Goal: Navigation & Orientation: Find specific page/section

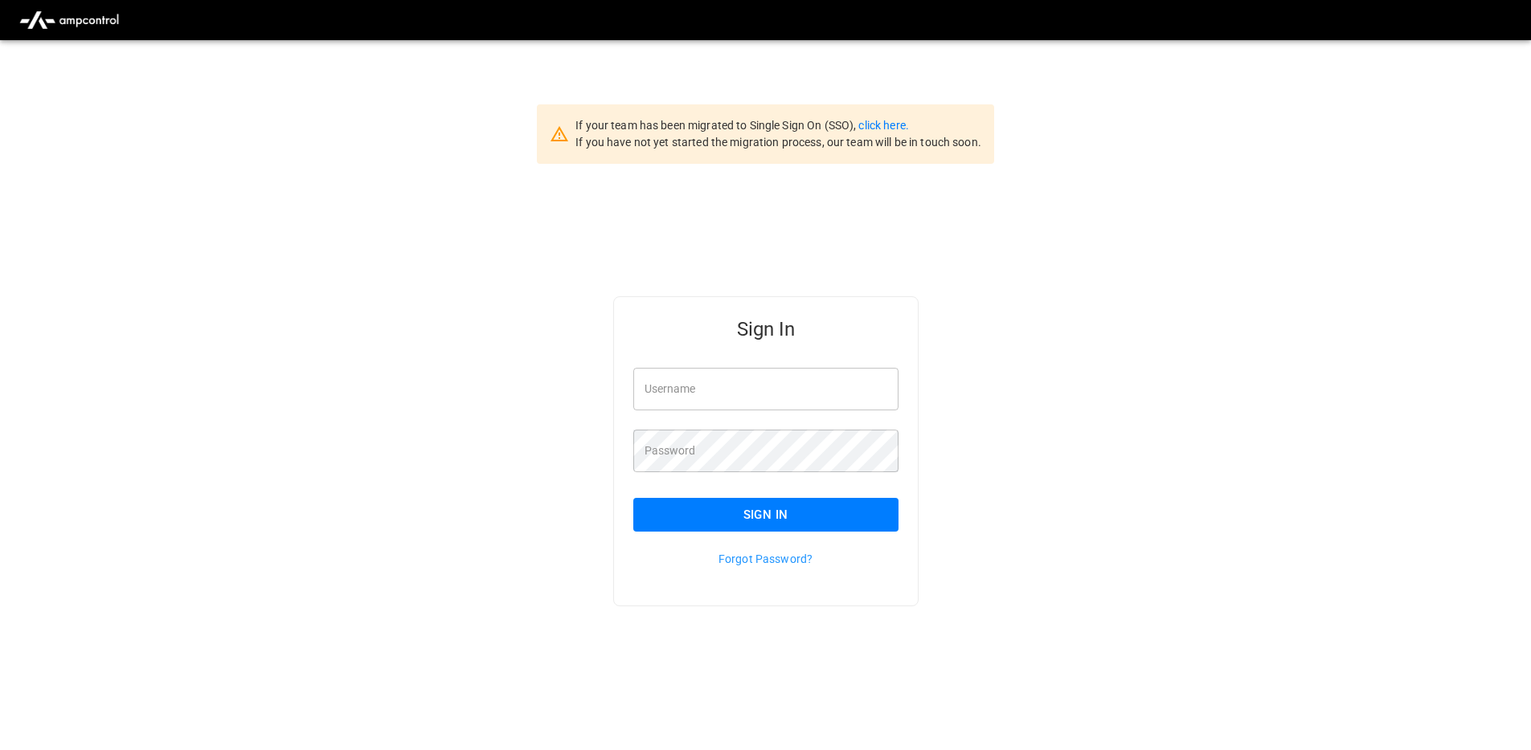
type input "**********"
click at [798, 399] on input "**********" at bounding box center [765, 389] width 265 height 43
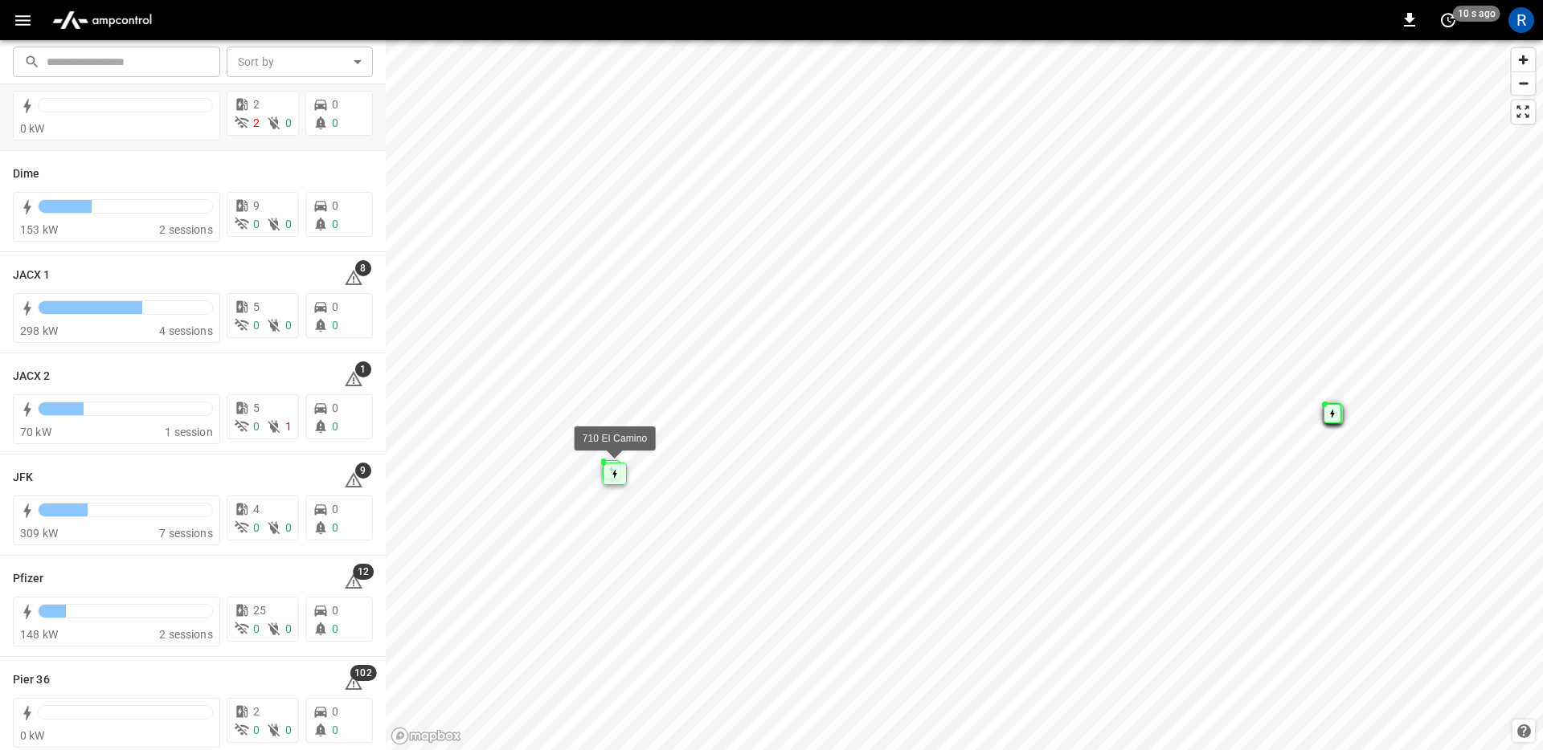
scroll to position [168, 0]
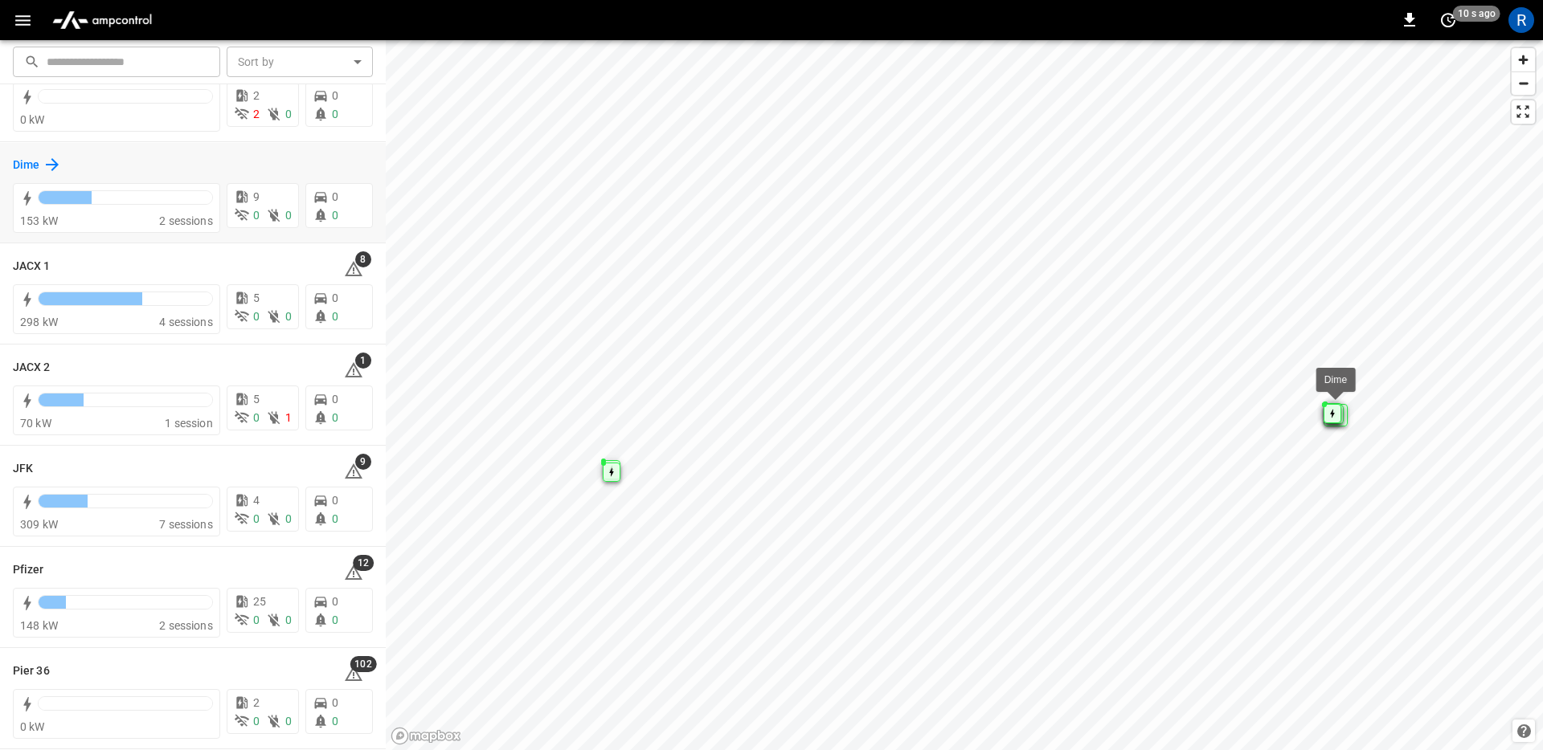
click at [39, 158] on h6 "Dime" at bounding box center [26, 166] width 27 height 18
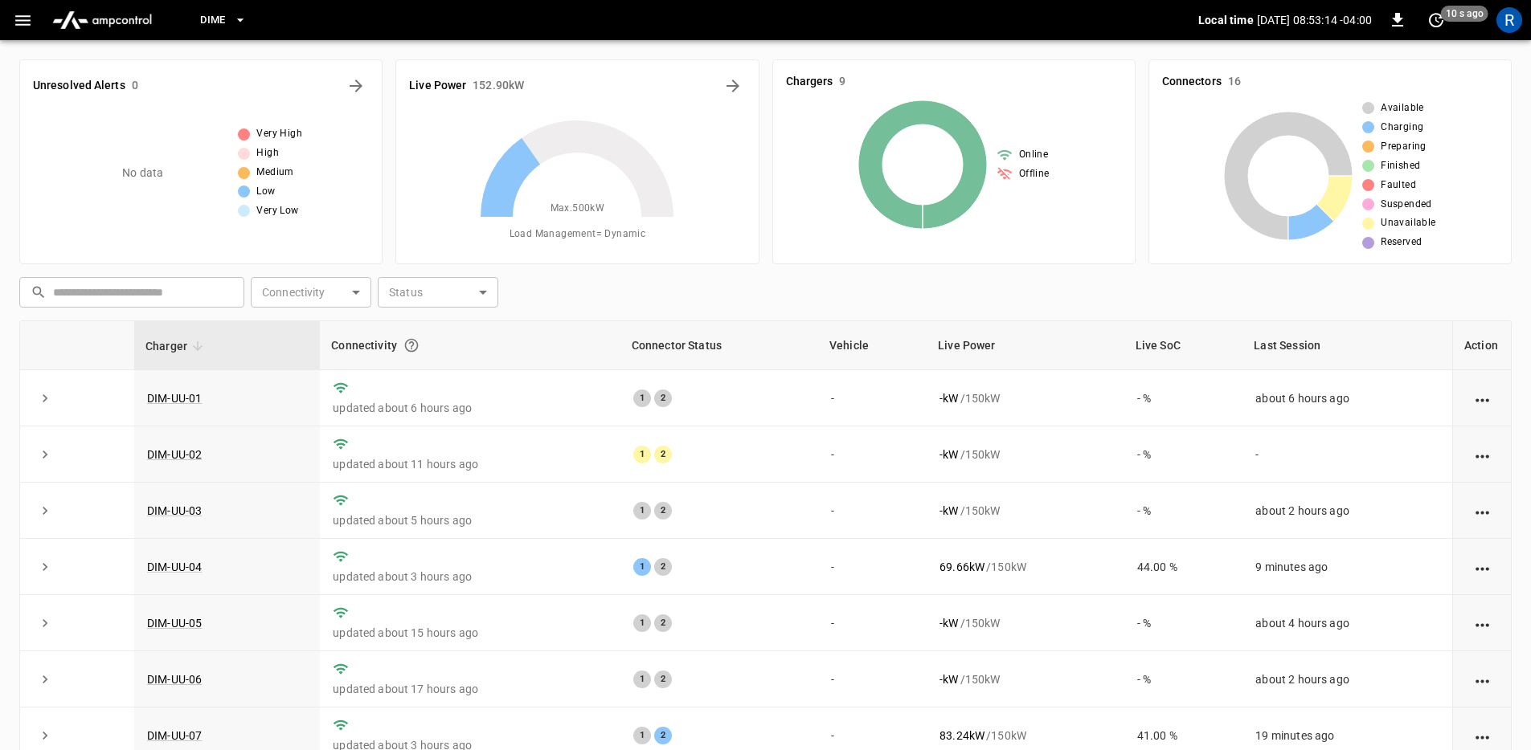
click at [239, 20] on icon "button" at bounding box center [240, 20] width 16 height 16
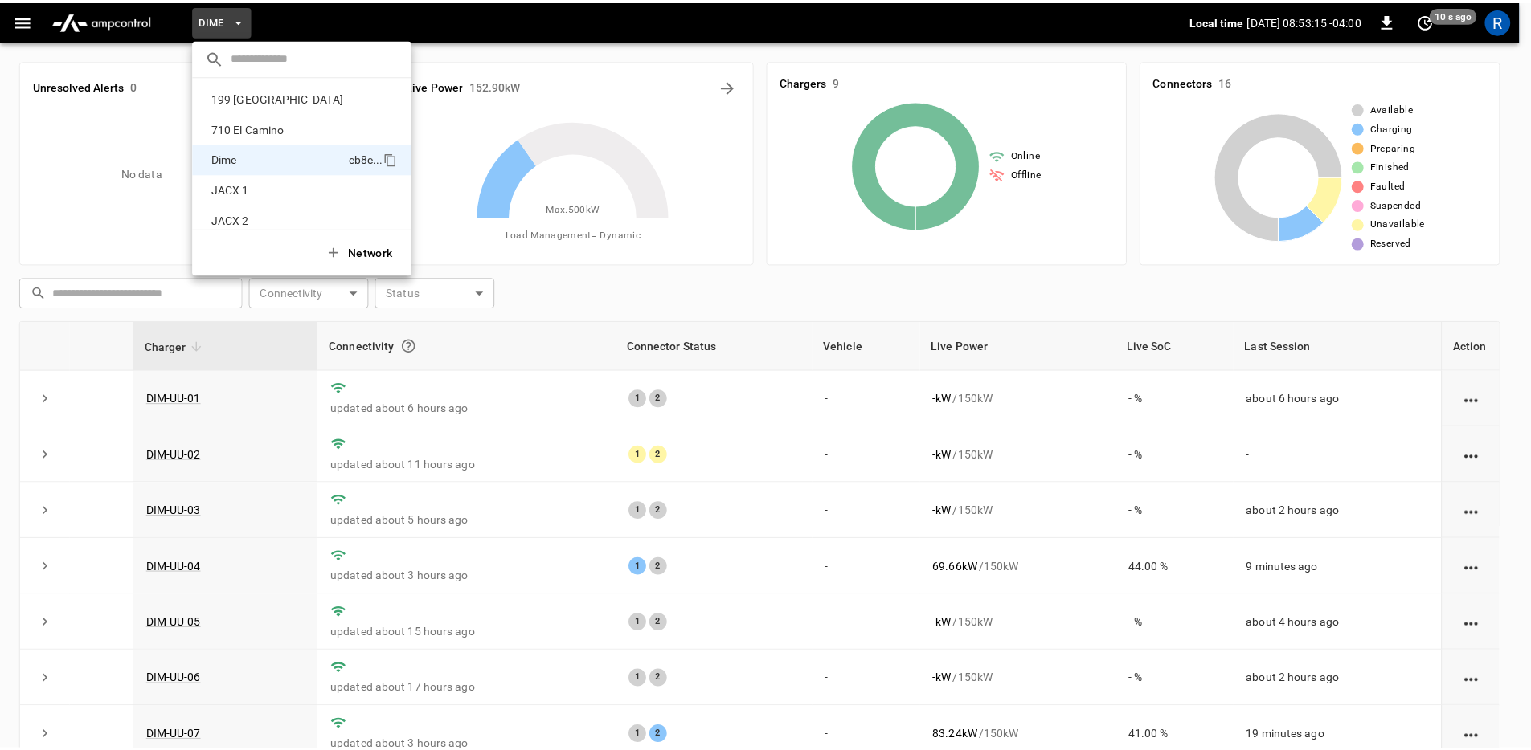
scroll to position [56, 0]
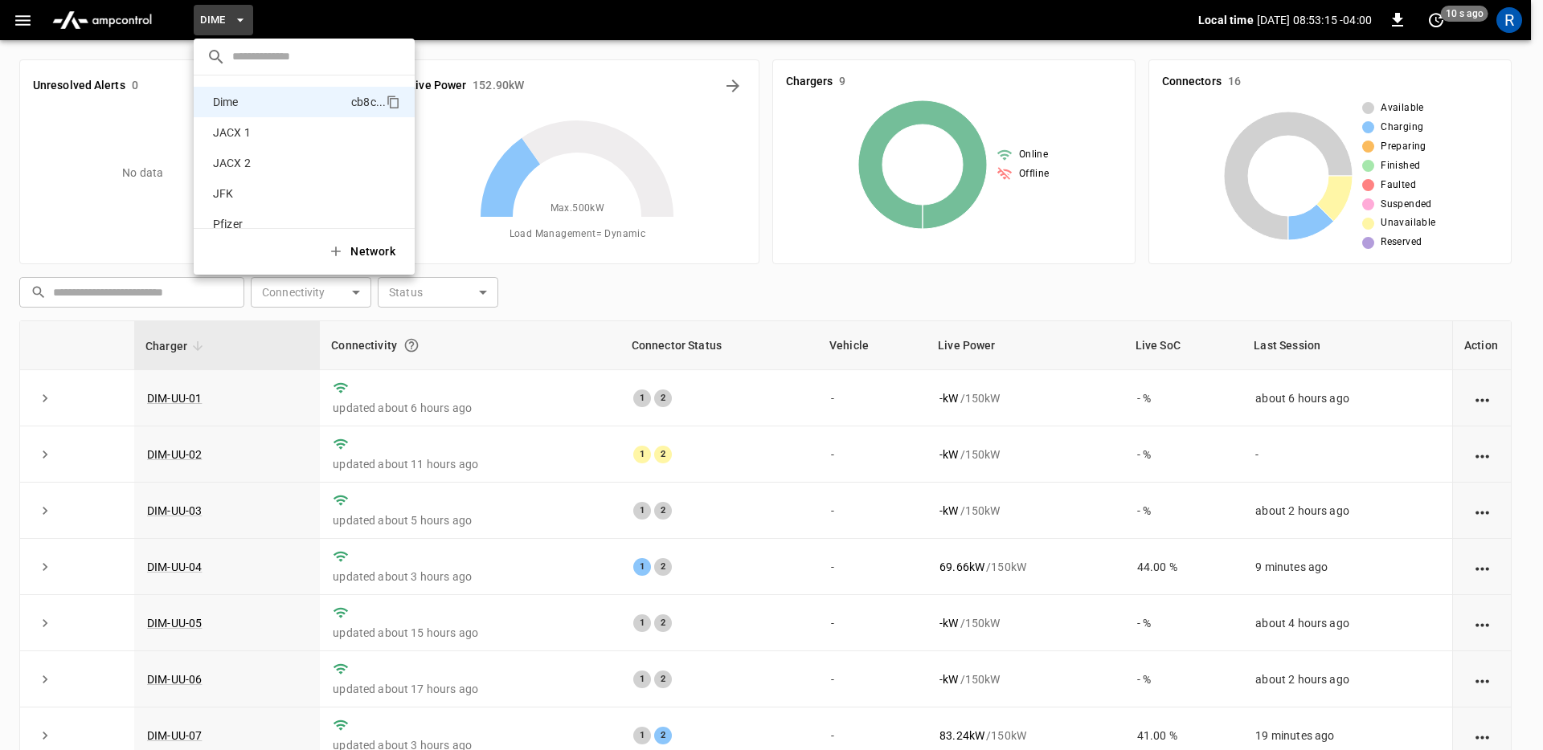
click at [237, 20] on div at bounding box center [771, 375] width 1543 height 750
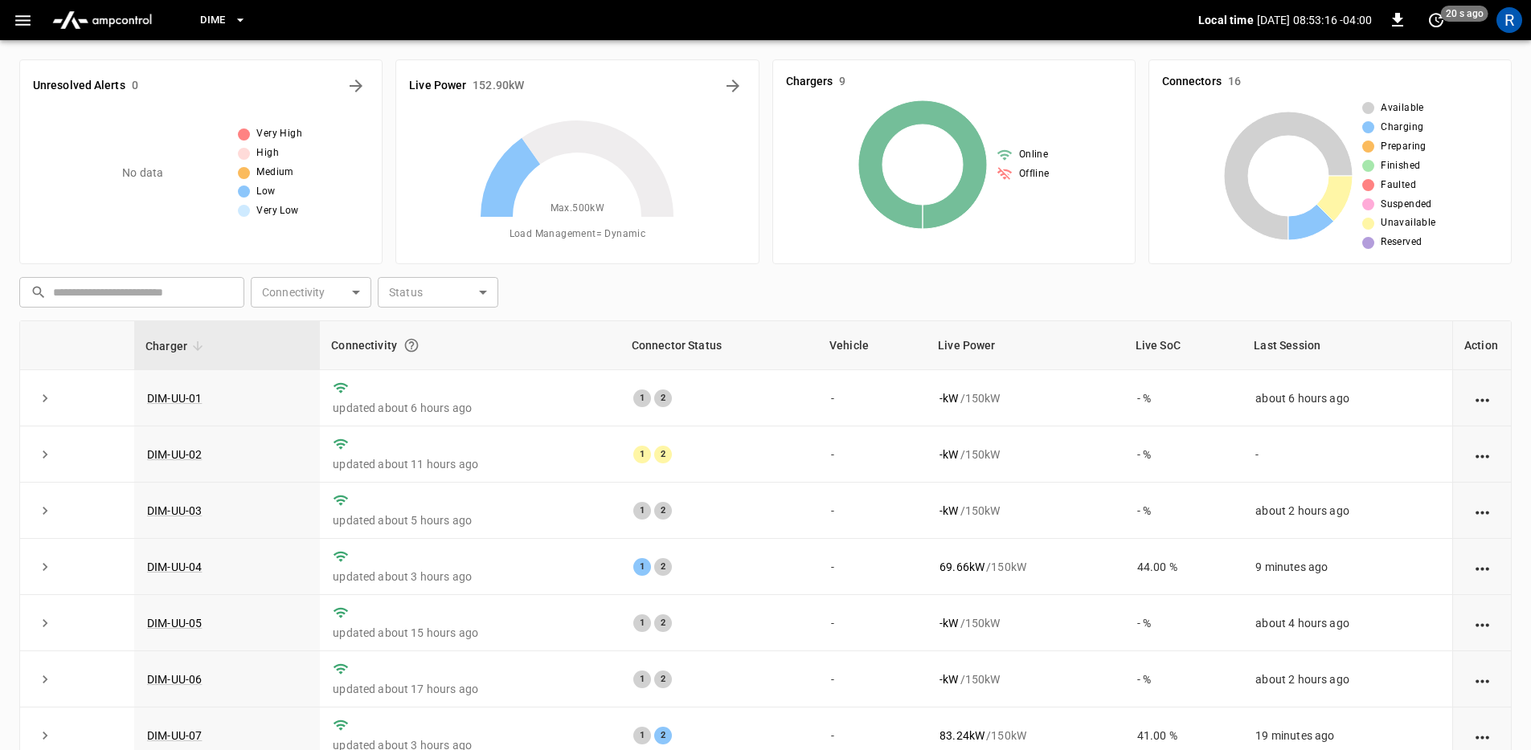
click at [18, 20] on icon "button" at bounding box center [22, 20] width 15 height 10
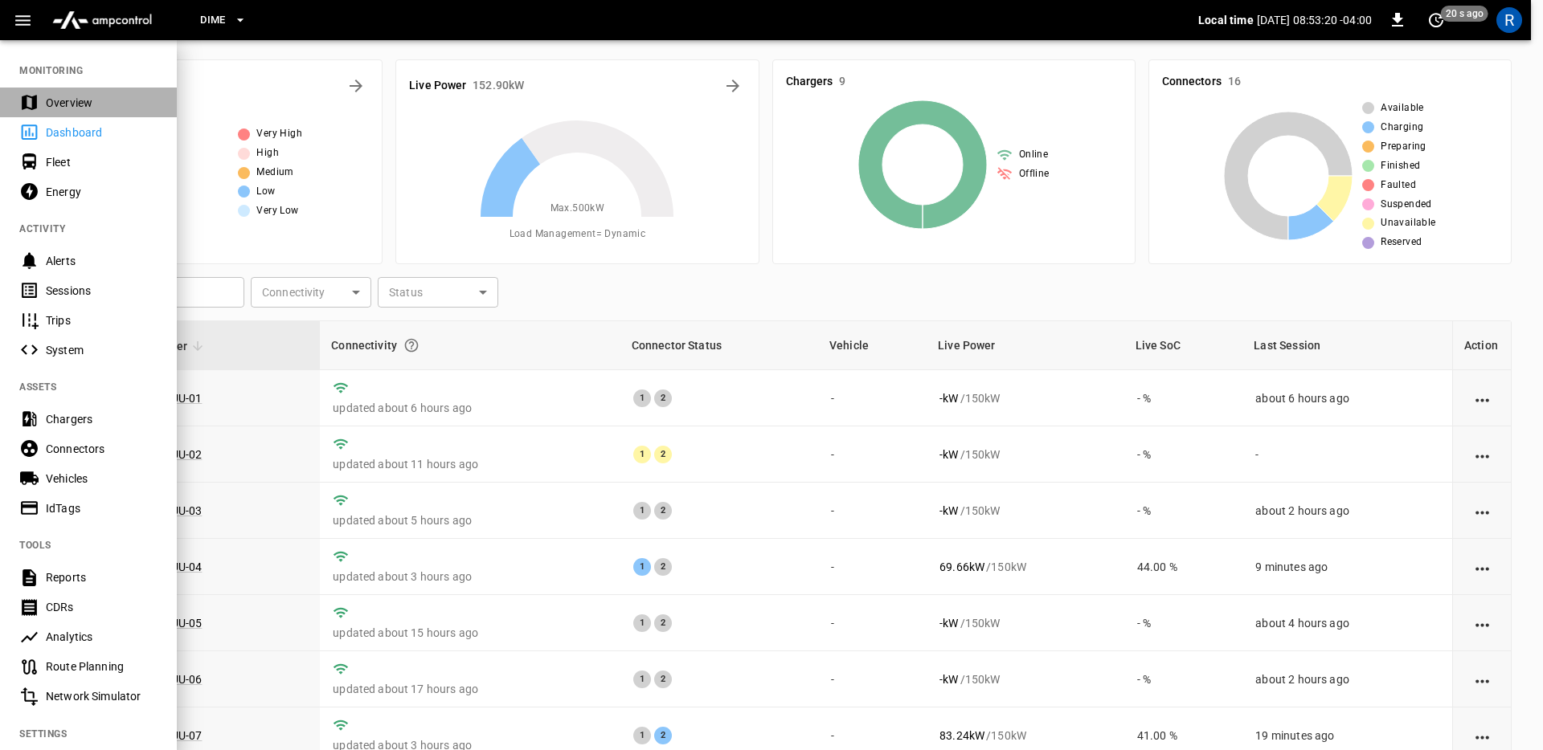
click at [84, 108] on div "Overview" at bounding box center [102, 103] width 112 height 16
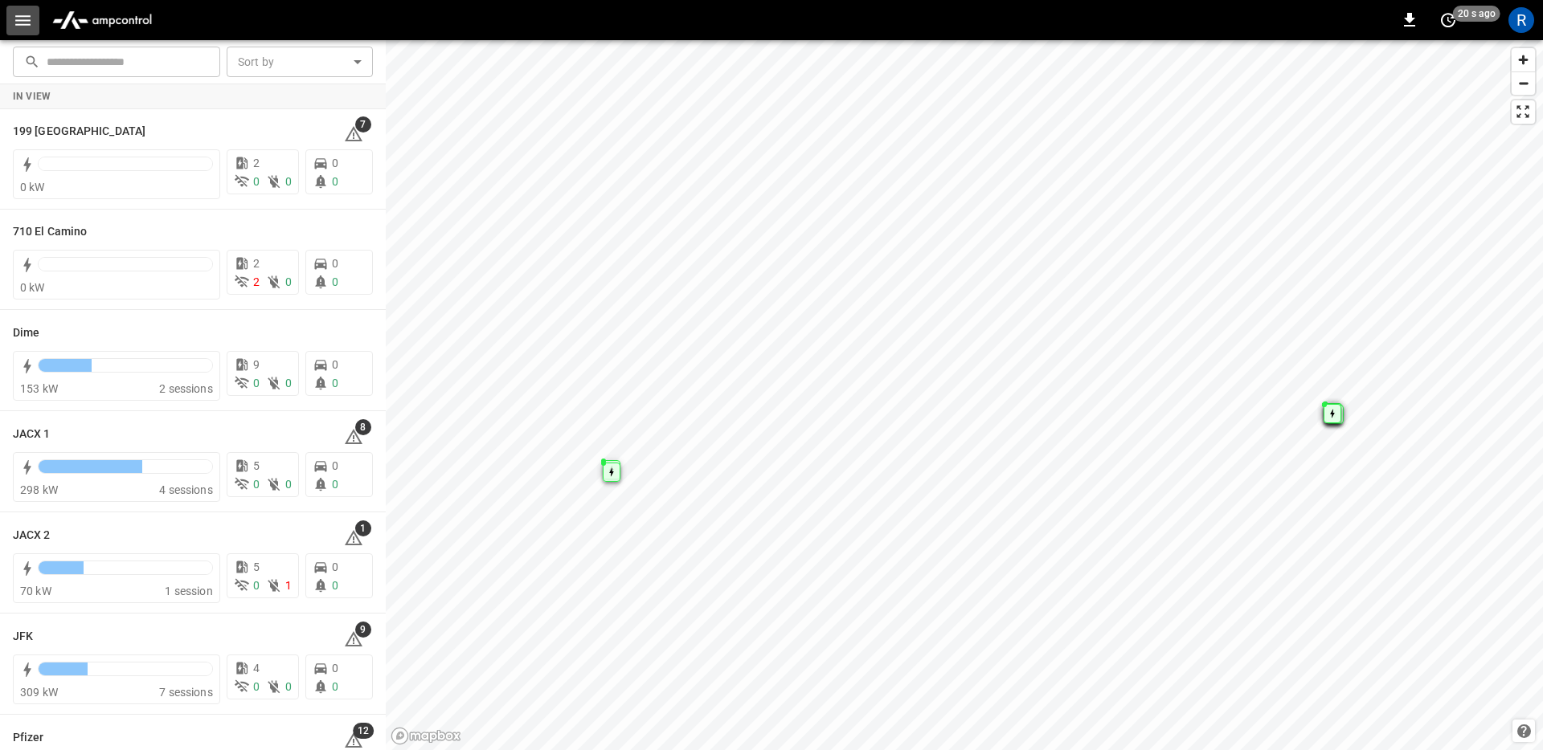
click at [31, 28] on icon "button" at bounding box center [23, 20] width 20 height 20
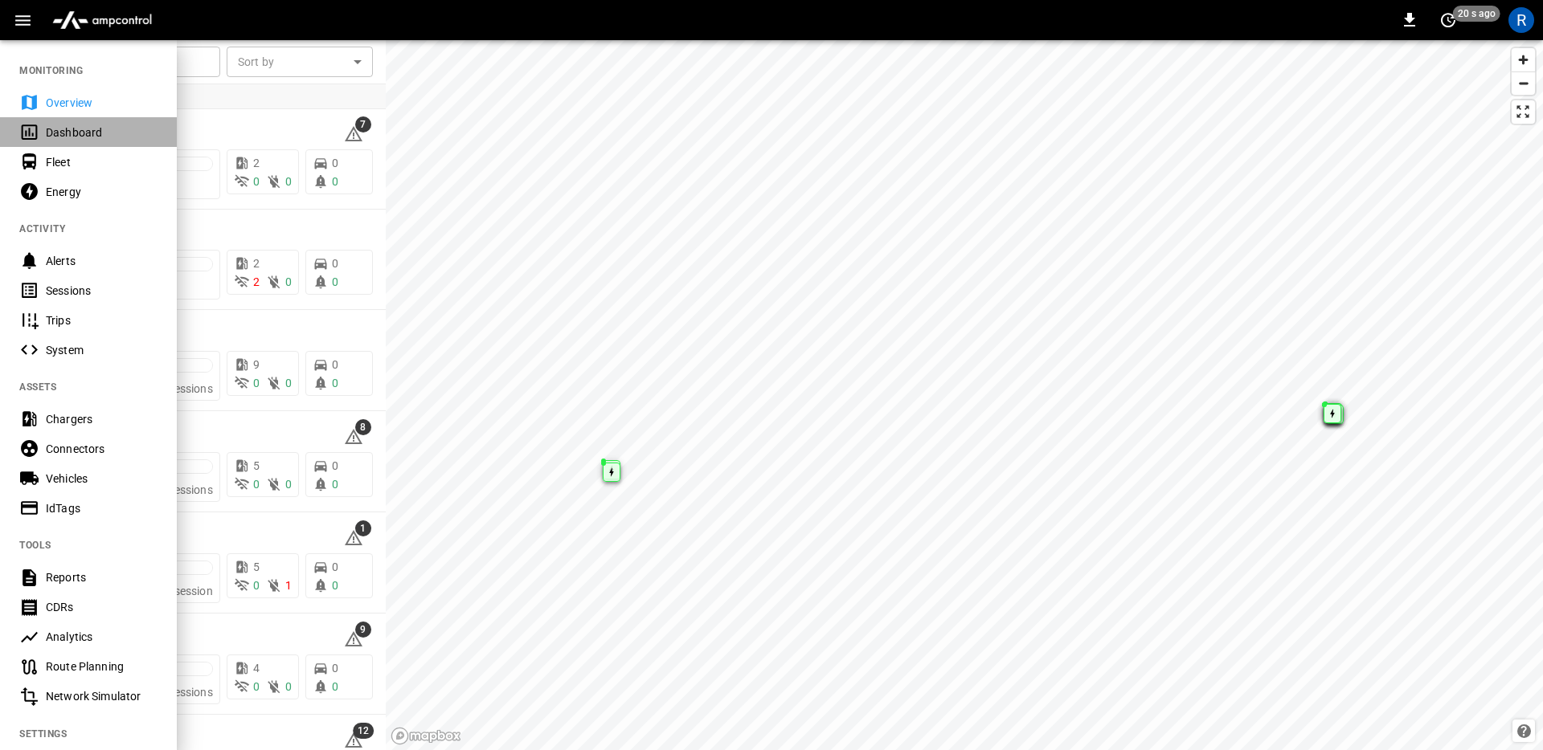
click at [63, 135] on div "Dashboard" at bounding box center [102, 133] width 112 height 16
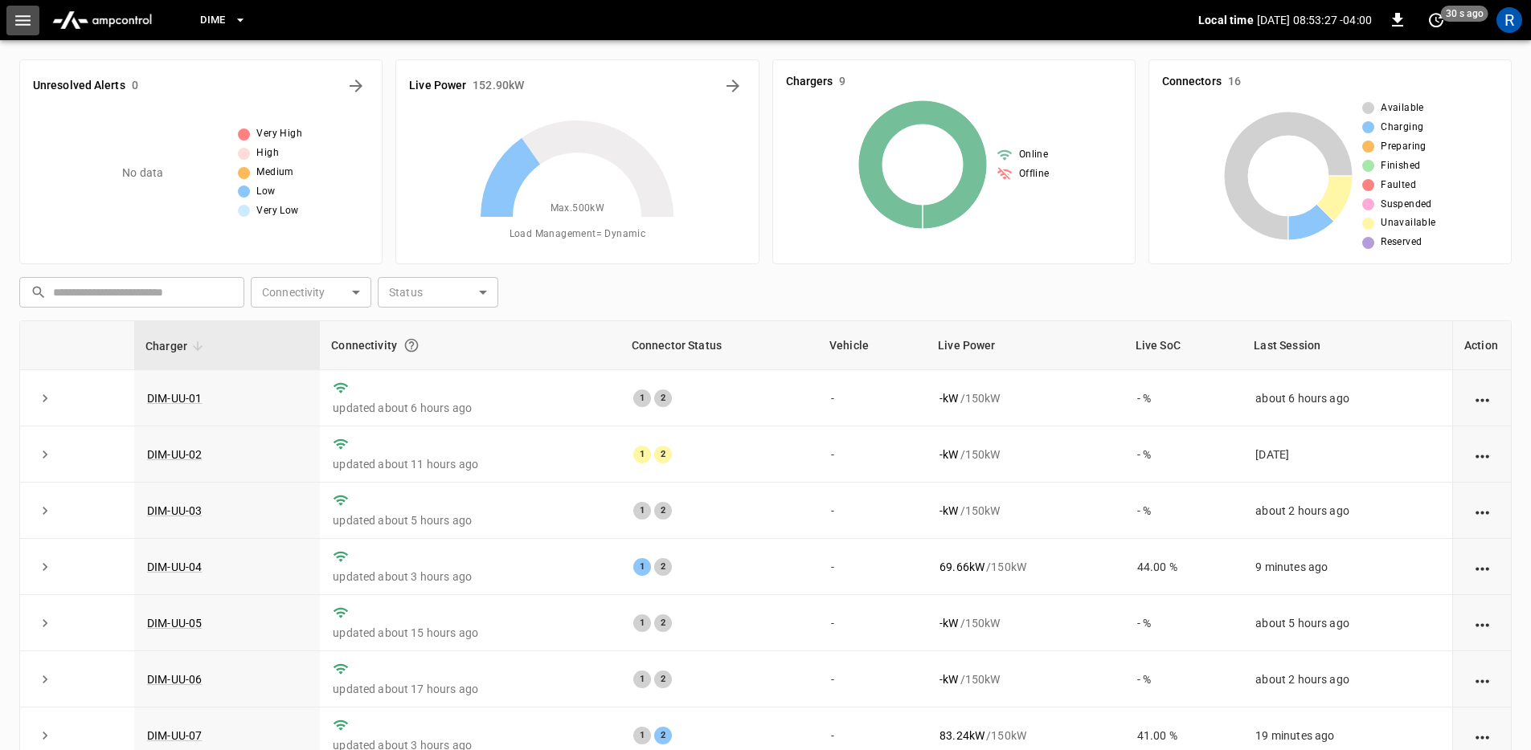
click at [31, 26] on icon "button" at bounding box center [23, 20] width 20 height 20
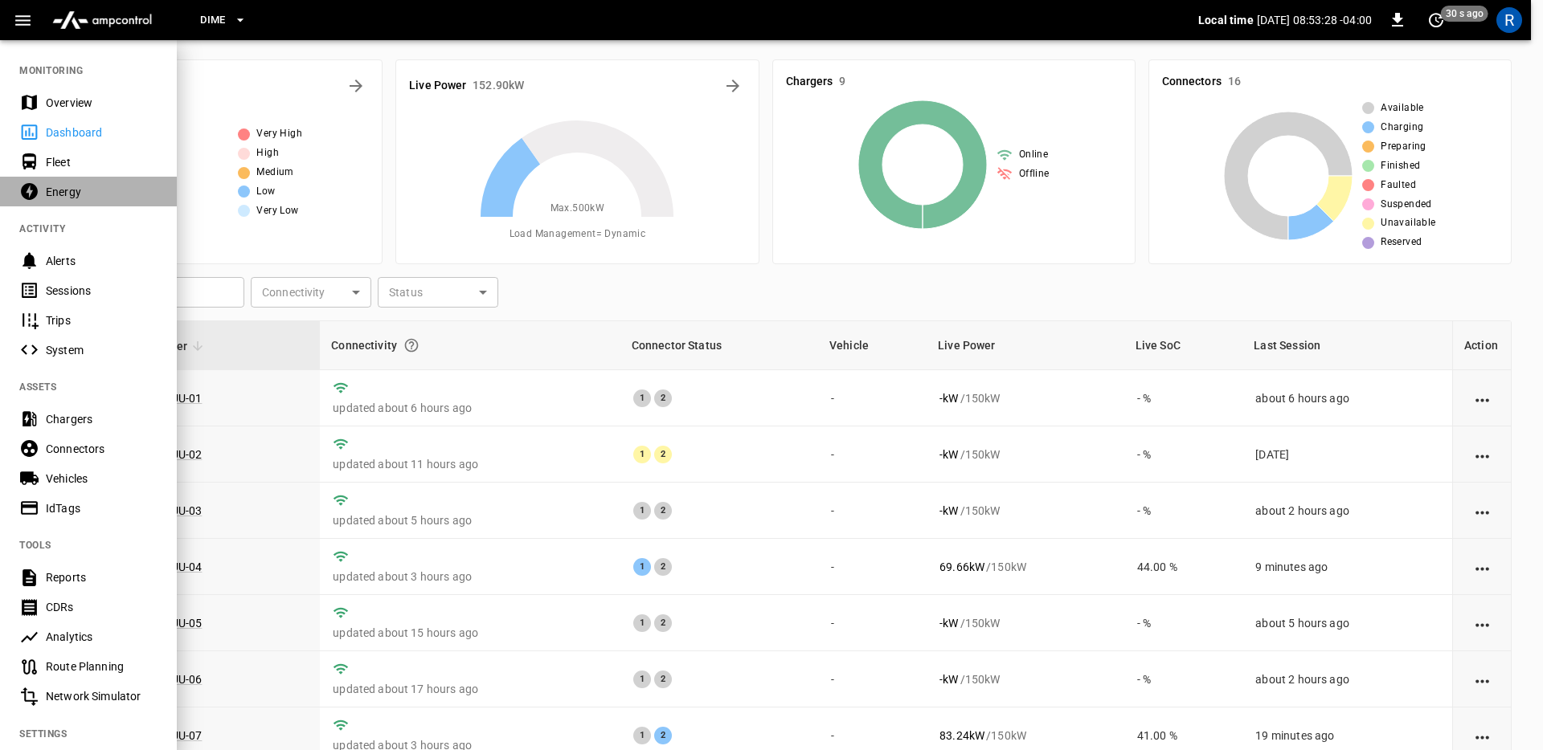
click at [76, 190] on div "Energy" at bounding box center [102, 192] width 112 height 16
